Goal: Task Accomplishment & Management: Manage account settings

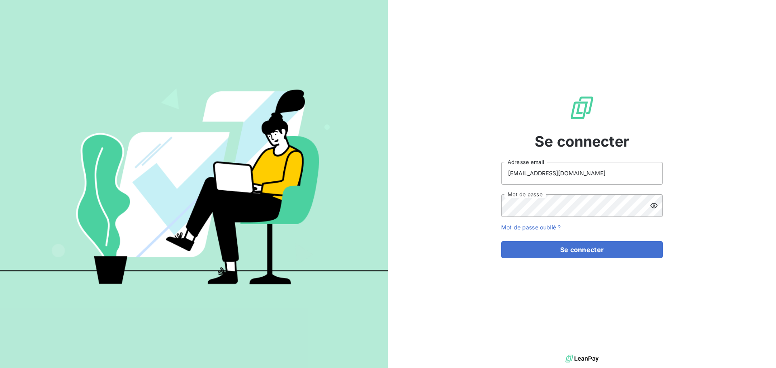
click at [501, 241] on button "Se connecter" at bounding box center [582, 249] width 162 height 17
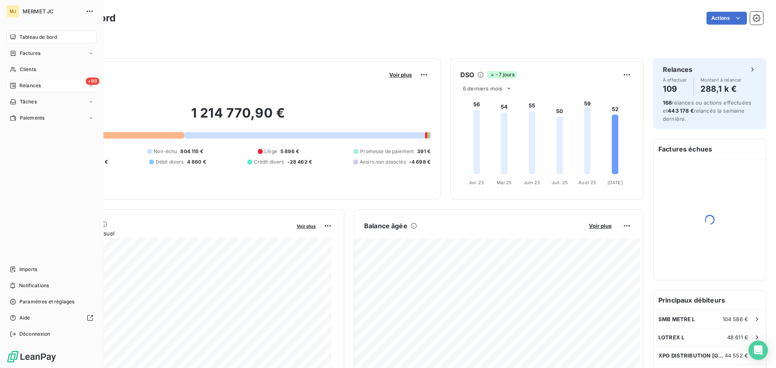
click at [17, 85] on div "Relances" at bounding box center [25, 85] width 31 height 7
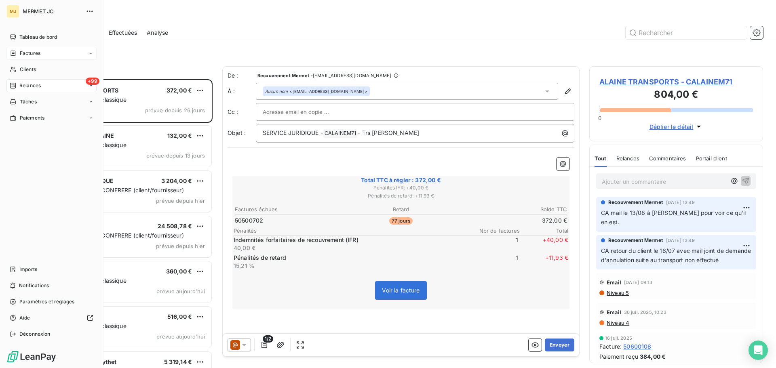
click at [30, 54] on span "Factures" at bounding box center [30, 53] width 21 height 7
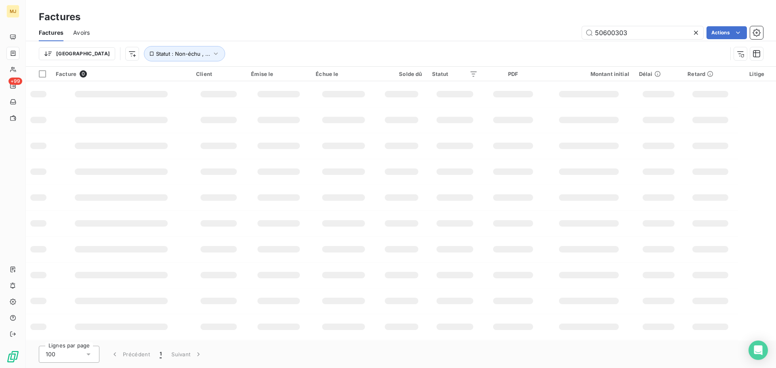
drag, startPoint x: 662, startPoint y: 34, endPoint x: 492, endPoint y: 35, distance: 170.2
click at [509, 35] on div "50600303 Actions" at bounding box center [431, 32] width 664 height 13
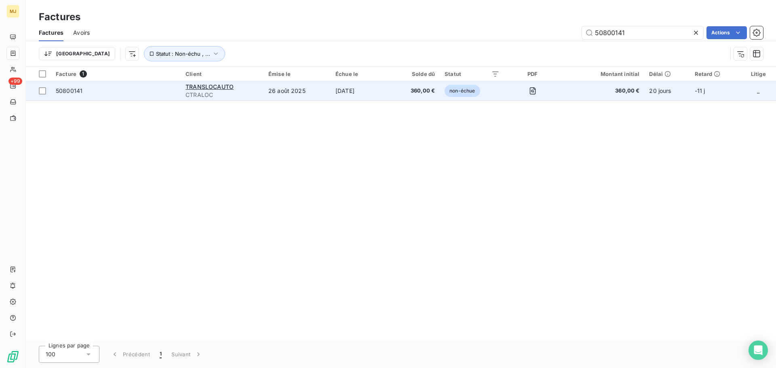
type input "50800141"
click at [126, 94] on span "50800141" at bounding box center [116, 91] width 120 height 8
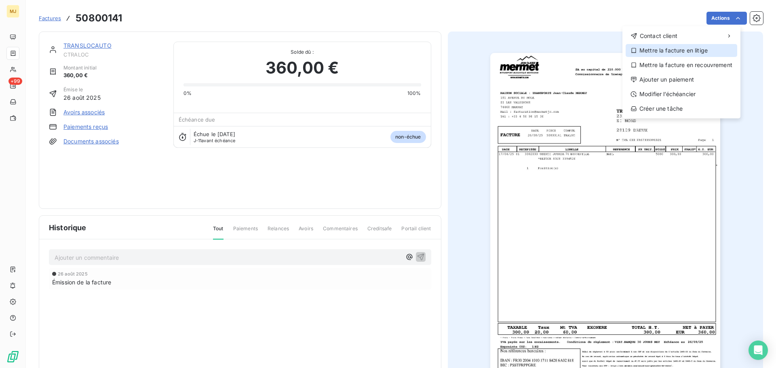
click at [678, 51] on div "Mettre la facture en litige" at bounding box center [682, 50] width 112 height 13
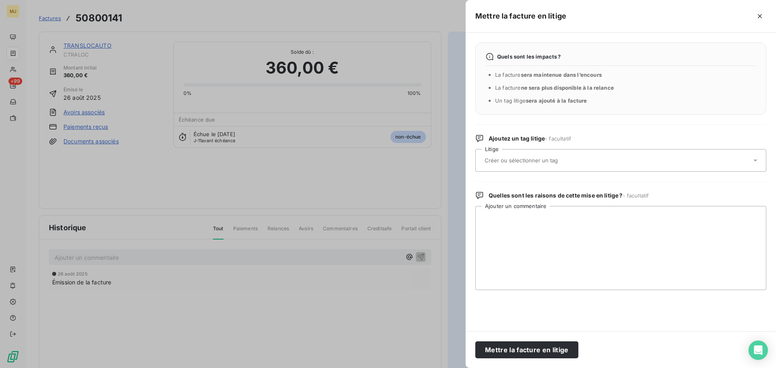
click at [540, 157] on input "text" at bounding box center [543, 160] width 118 height 7
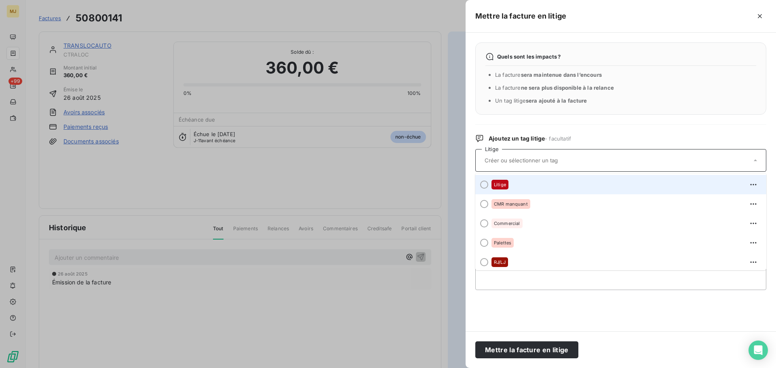
click at [485, 184] on div at bounding box center [484, 185] width 8 height 8
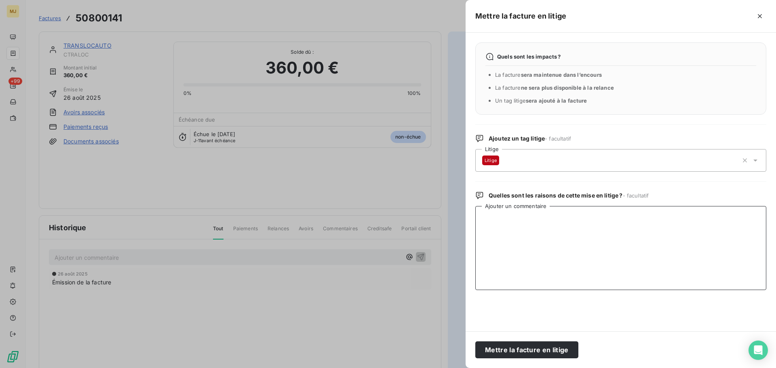
click at [501, 223] on textarea "Ajouter un commentaire" at bounding box center [620, 248] width 291 height 84
type textarea "l"
type textarea "a"
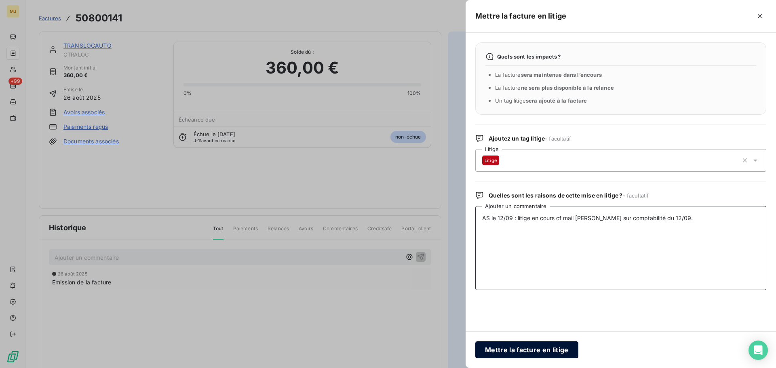
type textarea "AS le 12/09 : litige en cours cf mail [PERSON_NAME] sur comptabilité du 12/09."
click at [501, 352] on button "Mettre la facture en litige" at bounding box center [526, 350] width 103 height 17
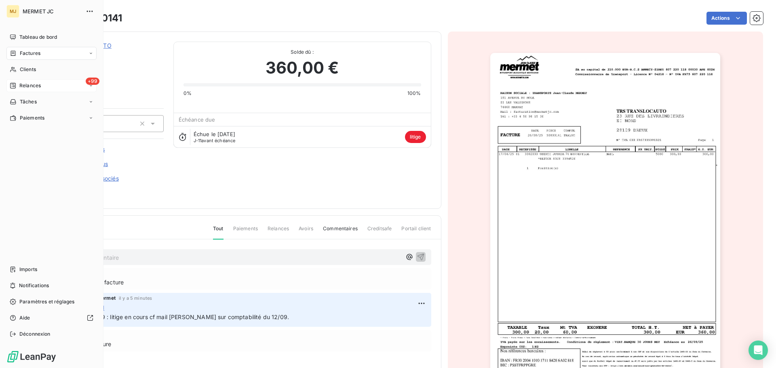
click at [18, 87] on div "Relances" at bounding box center [25, 85] width 31 height 7
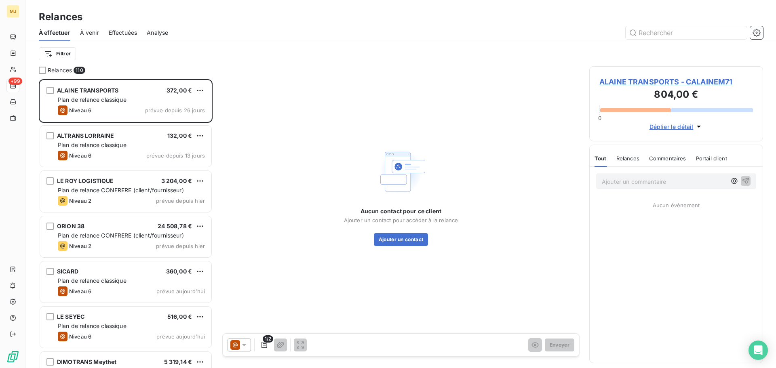
scroll to position [283, 168]
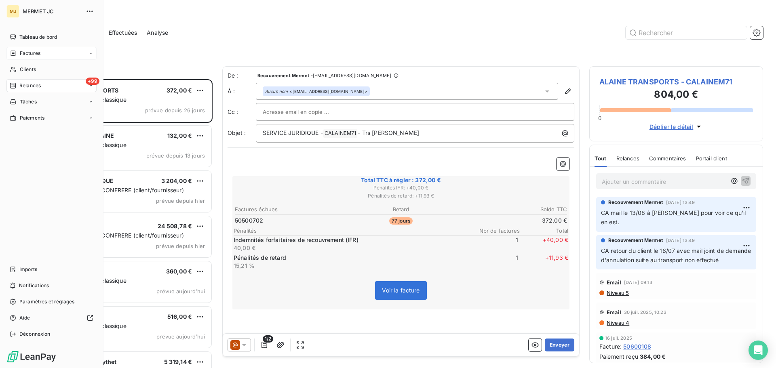
click at [19, 52] on div "Factures" at bounding box center [25, 53] width 31 height 7
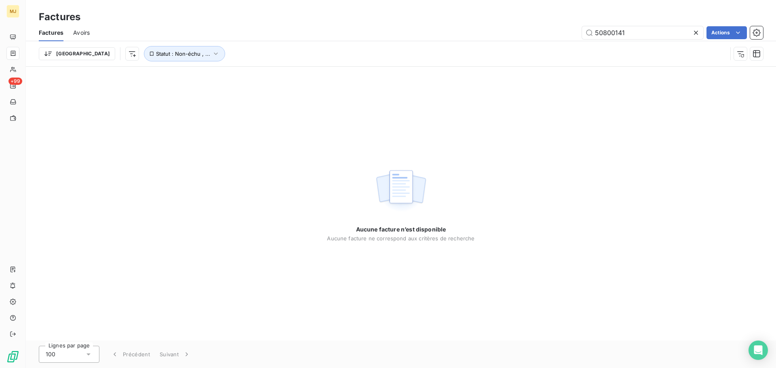
drag, startPoint x: 623, startPoint y: 33, endPoint x: 387, endPoint y: 46, distance: 236.1
click at [436, 44] on div "Factures Avoirs 50800141 Actions Trier Statut : Non-échu , ..." at bounding box center [401, 45] width 750 height 42
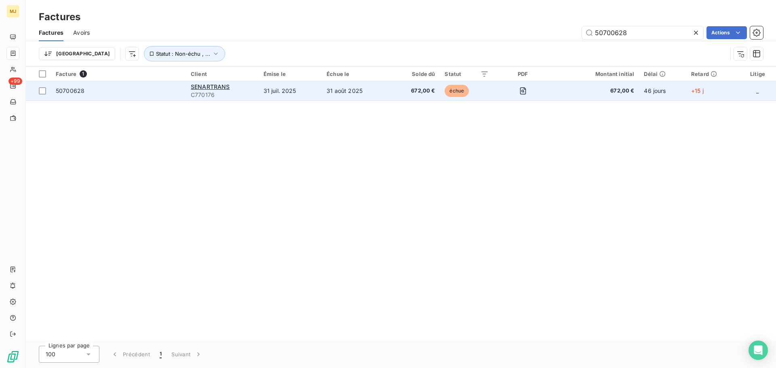
type input "50700628"
click at [106, 90] on span "50700628" at bounding box center [118, 91] width 125 height 8
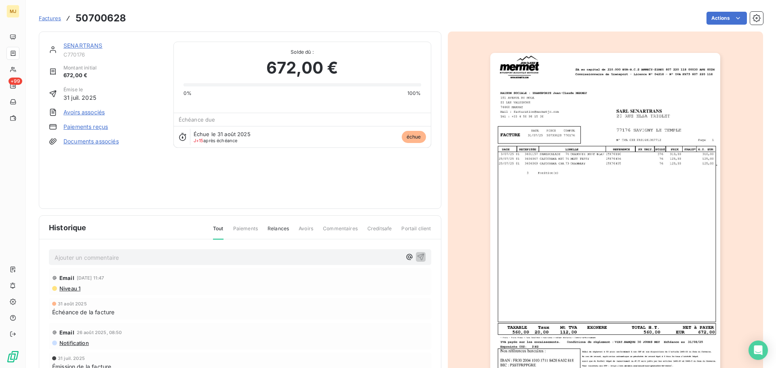
click at [700, 165] on img "button" at bounding box center [605, 217] width 230 height 329
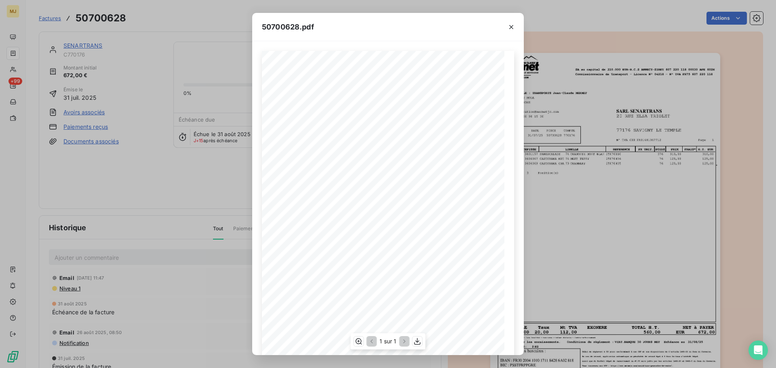
click at [391, 167] on span "25070435" at bounding box center [397, 167] width 16 height 3
click at [514, 25] on icon "button" at bounding box center [511, 27] width 8 height 8
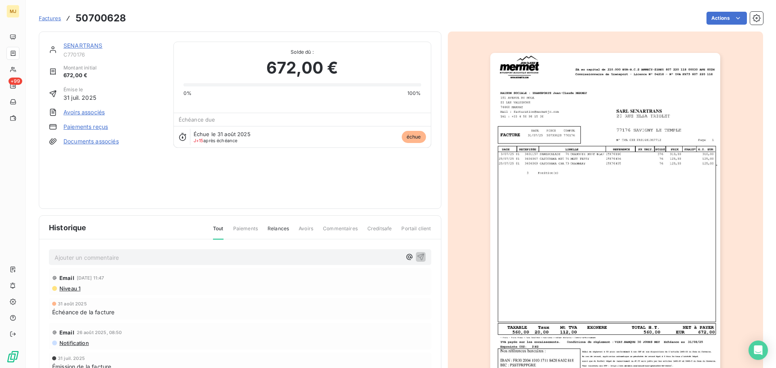
click at [137, 258] on p "Ajouter un commentaire ﻿" at bounding box center [228, 258] width 347 height 10
